Goal: Information Seeking & Learning: Understand process/instructions

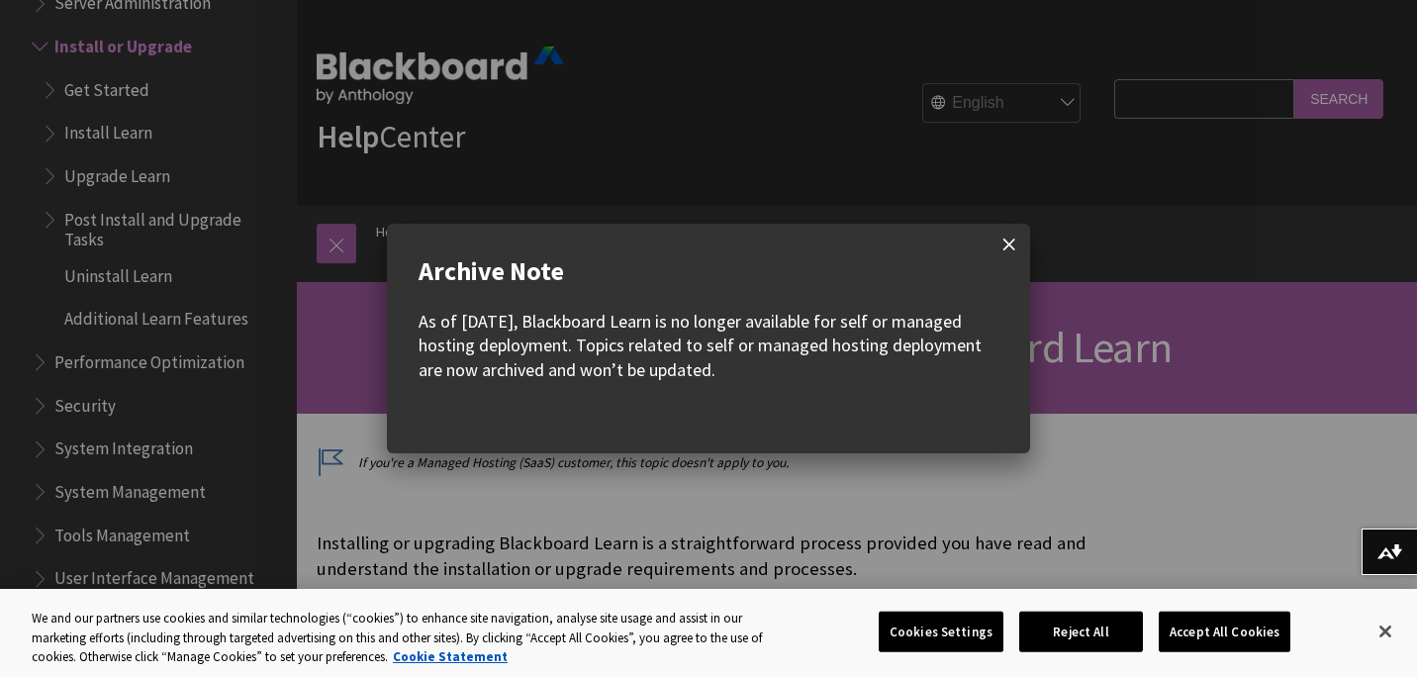
click at [998, 245] on span at bounding box center [1010, 245] width 42 height 42
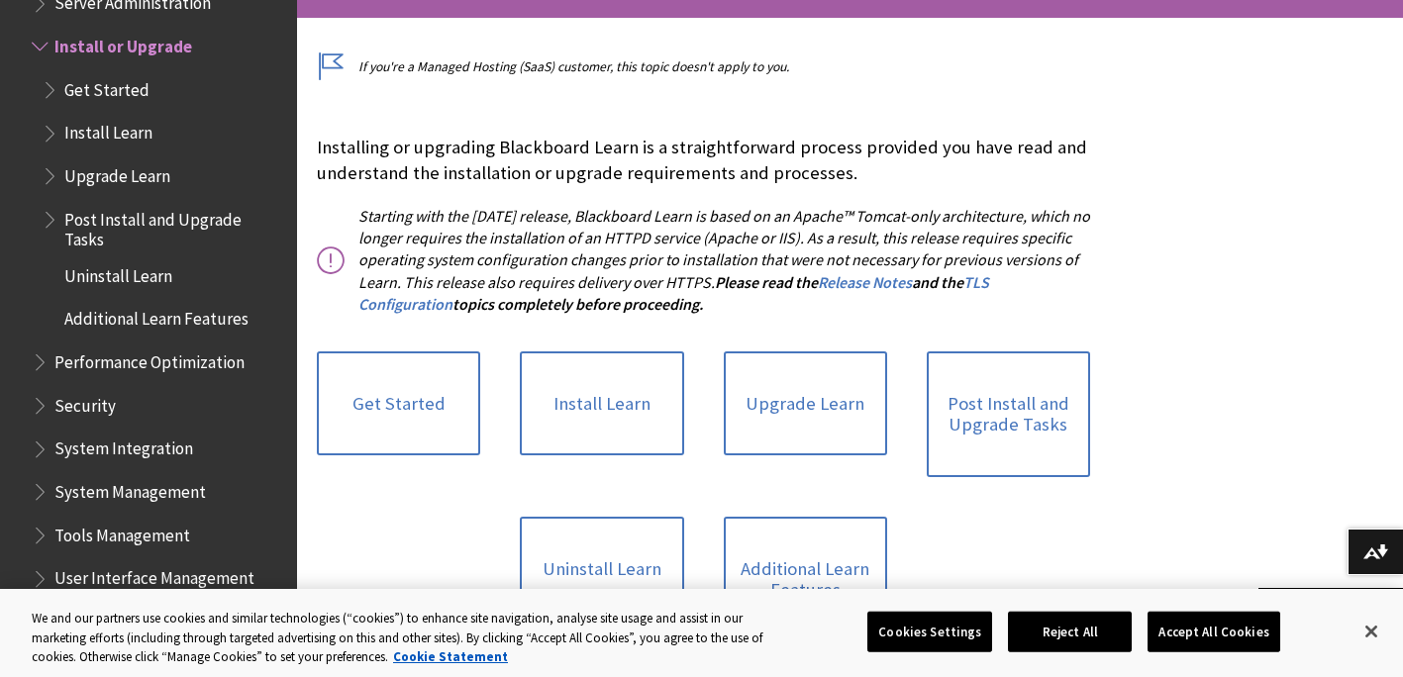
scroll to position [495, 0]
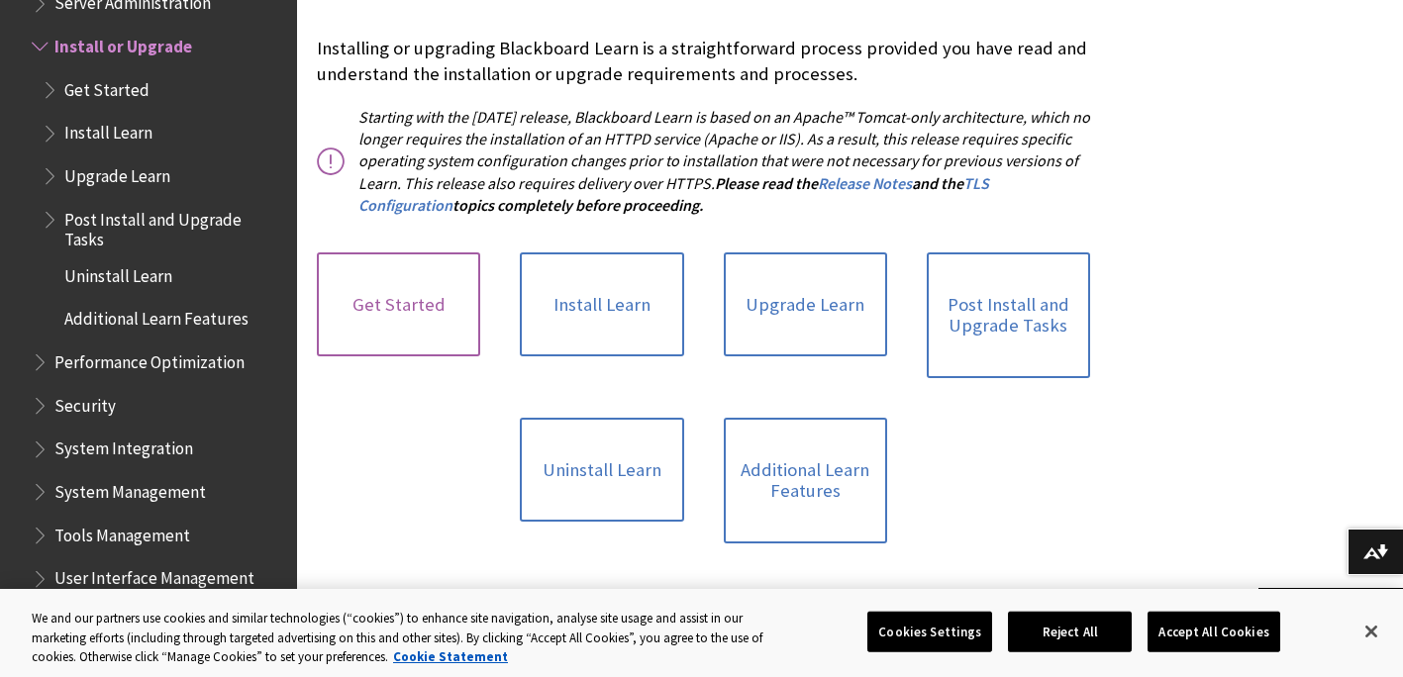
click at [359, 310] on link "Get Started" at bounding box center [398, 304] width 163 height 105
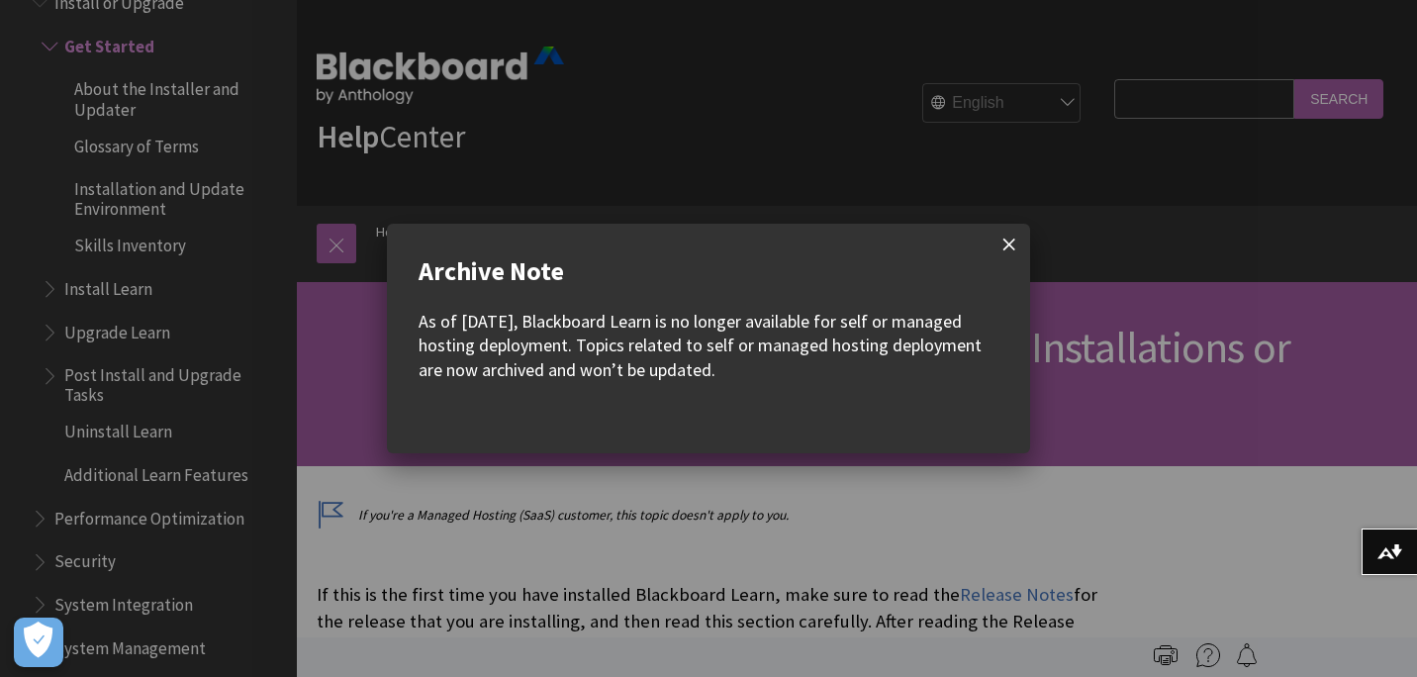
click at [1009, 235] on span at bounding box center [1010, 245] width 42 height 42
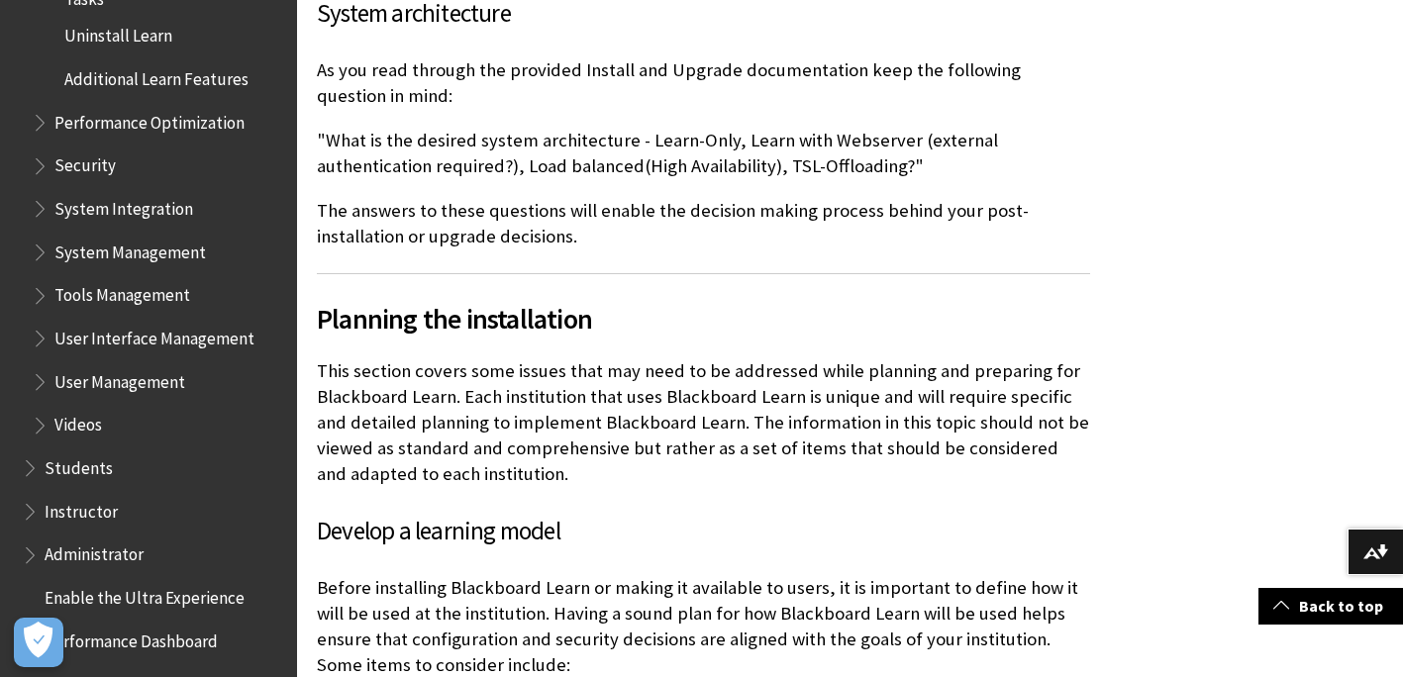
scroll to position [3416, 0]
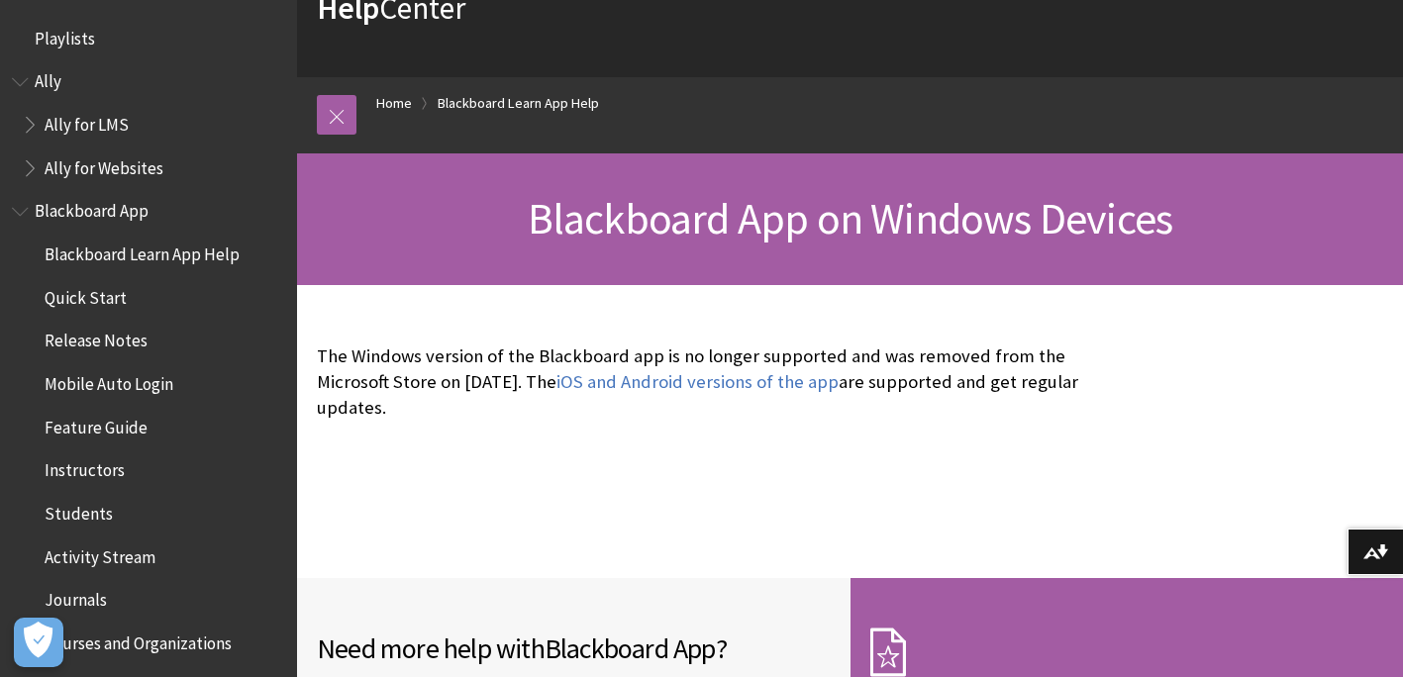
scroll to position [198, 0]
